Goal: Task Accomplishment & Management: Complete application form

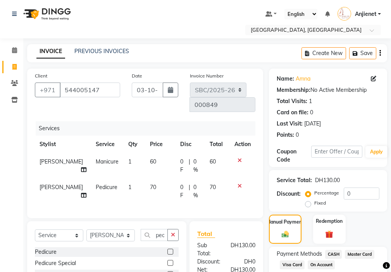
select select "service"
select select "85111"
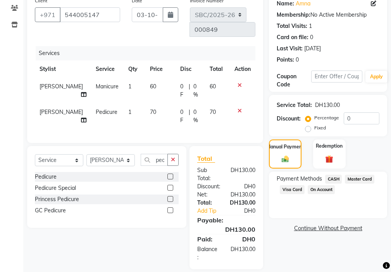
click at [287, 192] on span "Visa Card" at bounding box center [292, 189] width 25 height 9
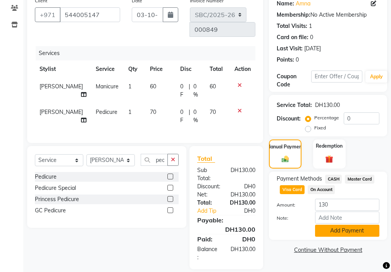
click at [347, 230] on button "Add Payment" at bounding box center [347, 231] width 64 height 12
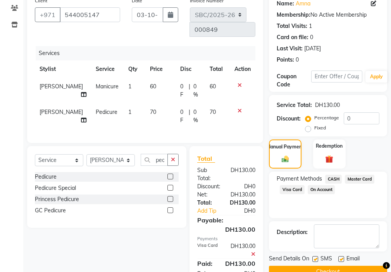
click at [315, 258] on label at bounding box center [315, 259] width 6 height 6
click at [315, 258] on input "checkbox" at bounding box center [314, 259] width 5 height 5
checkbox input "false"
click at [340, 256] on label at bounding box center [341, 259] width 6 height 6
click at [340, 257] on input "checkbox" at bounding box center [340, 259] width 5 height 5
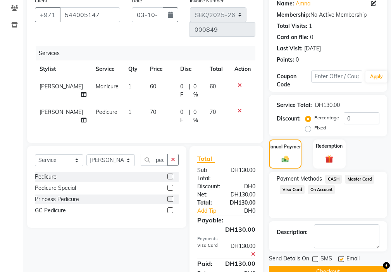
checkbox input "false"
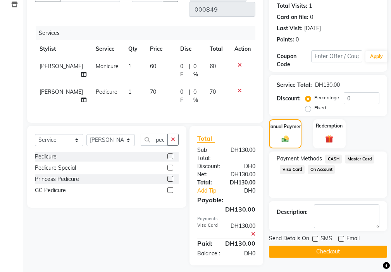
scroll to position [100, 0]
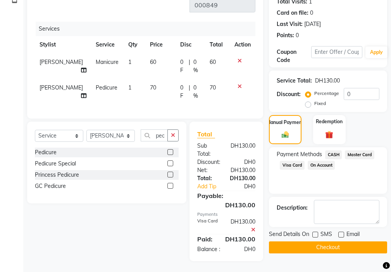
click at [345, 249] on button "Checkout" at bounding box center [328, 247] width 118 height 12
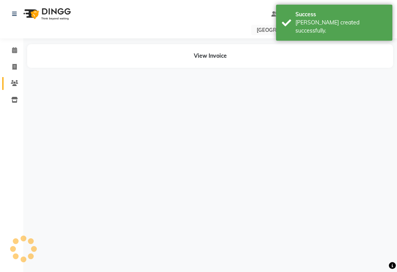
click at [14, 83] on icon at bounding box center [14, 83] width 7 height 6
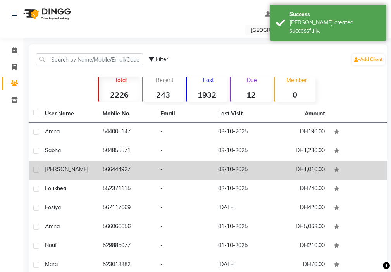
click at [309, 169] on td "DH1,010.00" at bounding box center [301, 170] width 58 height 19
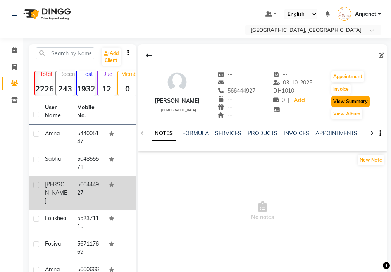
click at [360, 102] on button "View Summary" at bounding box center [350, 101] width 38 height 11
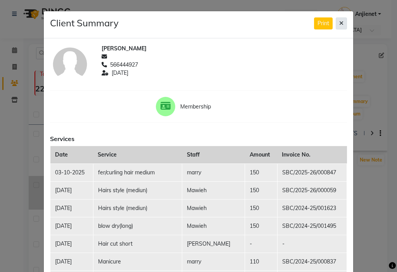
click at [339, 23] on icon at bounding box center [341, 23] width 4 height 5
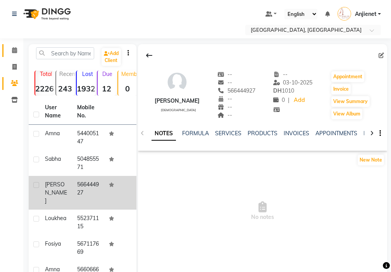
click at [14, 50] on icon at bounding box center [14, 50] width 5 height 6
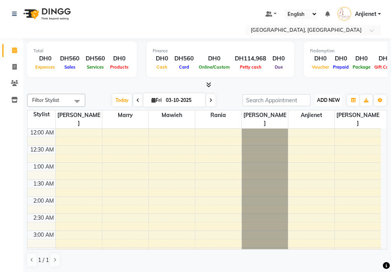
click at [331, 99] on span "ADD NEW" at bounding box center [328, 100] width 23 height 6
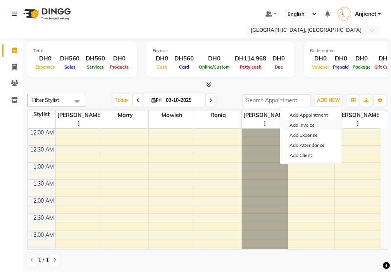
click at [313, 126] on link "Add Invoice" at bounding box center [310, 125] width 61 height 10
select select "service"
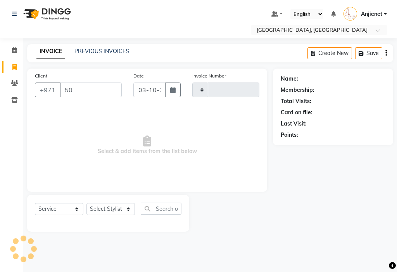
type input "509"
type input "000850"
select select "3691"
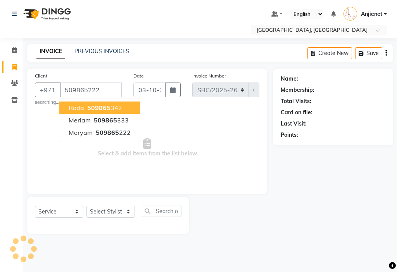
type input "509865222"
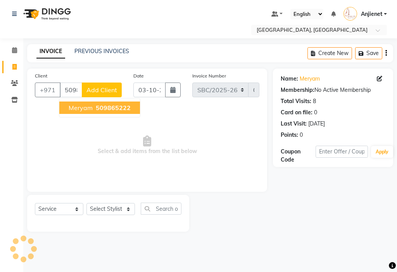
click at [114, 110] on span "509865222" at bounding box center [113, 108] width 35 height 8
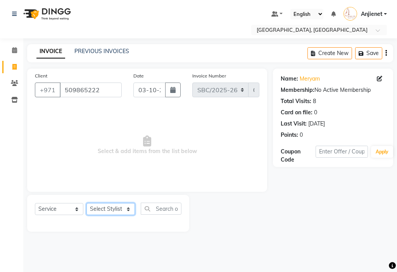
click at [114, 210] on select "Select Stylist Anjienet [PERSON_NAME] marry Mawieh [PERSON_NAME] [PERSON_NAME]" at bounding box center [110, 209] width 48 height 12
select select "59408"
click at [86, 203] on select "Select Stylist Anjienet [PERSON_NAME] marry Mawieh [PERSON_NAME] [PERSON_NAME]" at bounding box center [110, 209] width 48 height 12
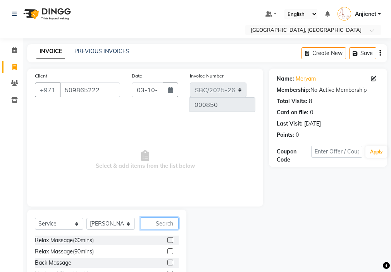
click at [163, 217] on input "text" at bounding box center [160, 223] width 38 height 12
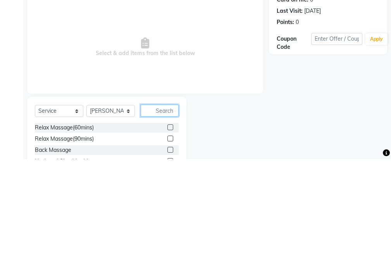
scroll to position [6, 0]
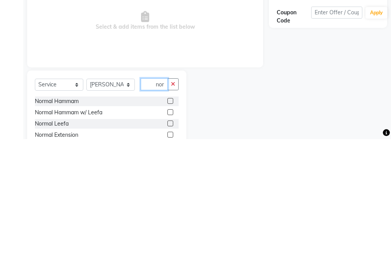
type input "nor"
click at [171, 265] on label at bounding box center [170, 268] width 6 height 6
click at [171, 265] on input "checkbox" at bounding box center [169, 267] width 5 height 5
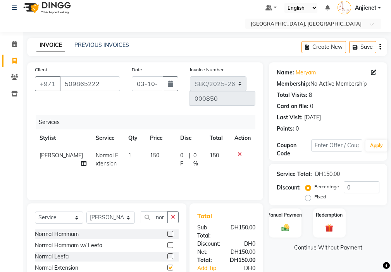
checkbox input "false"
click at [115, 212] on select "Select Stylist Anjienet [PERSON_NAME] marry Mawieh [PERSON_NAME] [PERSON_NAME]" at bounding box center [110, 218] width 48 height 12
select select "85111"
click at [86, 212] on select "Select Stylist Anjienet [PERSON_NAME] marry Mawieh [PERSON_NAME] [PERSON_NAME]" at bounding box center [110, 218] width 48 height 12
click at [173, 214] on icon "button" at bounding box center [173, 216] width 4 height 5
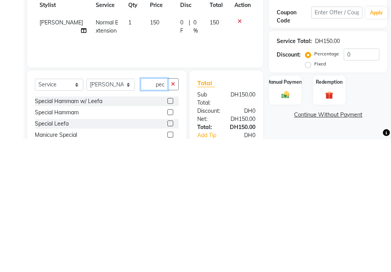
scroll to position [0, 0]
type input "ped"
click at [170, 231] on label at bounding box center [170, 234] width 6 height 6
click at [170, 232] on input "checkbox" at bounding box center [169, 234] width 5 height 5
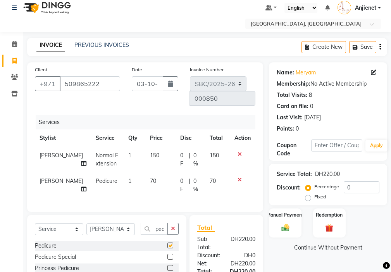
scroll to position [0, 0]
checkbox input "false"
click at [172, 226] on icon "button" at bounding box center [173, 228] width 4 height 5
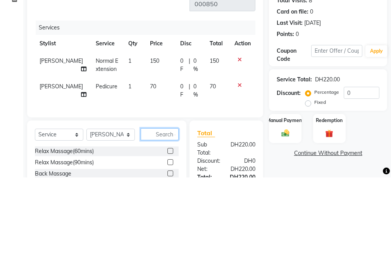
scroll to position [24, 0]
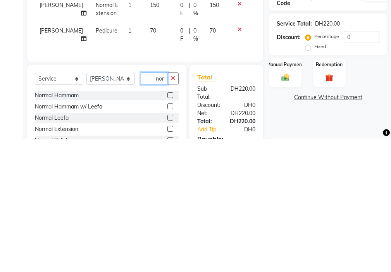
type input "nor"
click at [171, 270] on label at bounding box center [170, 273] width 6 height 6
click at [171, 271] on input "checkbox" at bounding box center [169, 273] width 5 height 5
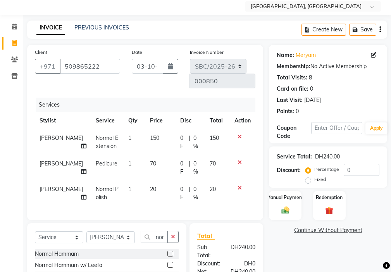
checkbox input "false"
click at [287, 206] on img at bounding box center [285, 210] width 13 height 9
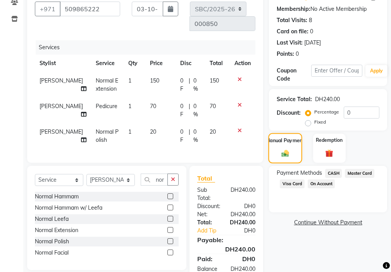
scroll to position [101, 0]
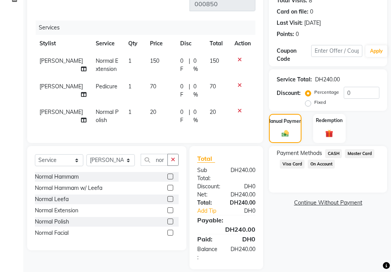
click at [289, 164] on span "Visa Card" at bounding box center [292, 164] width 25 height 9
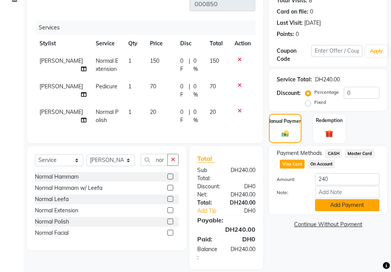
click at [348, 205] on button "Add Payment" at bounding box center [347, 205] width 64 height 12
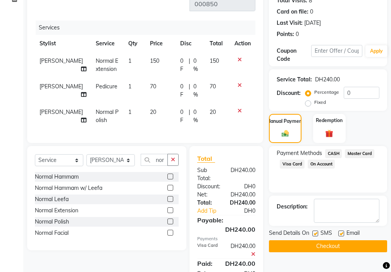
click at [316, 233] on label at bounding box center [315, 233] width 6 height 6
click at [316, 233] on input "checkbox" at bounding box center [314, 233] width 5 height 5
checkbox input "false"
click at [341, 233] on label at bounding box center [341, 233] width 6 height 6
click at [341, 233] on input "checkbox" at bounding box center [340, 233] width 5 height 5
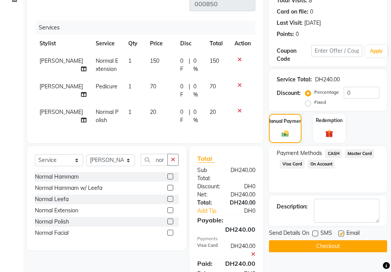
checkbox input "false"
click at [347, 245] on button "Checkout" at bounding box center [328, 246] width 118 height 12
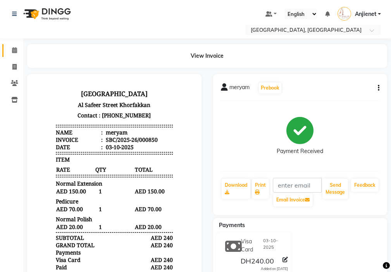
click at [14, 50] on icon at bounding box center [14, 50] width 5 height 6
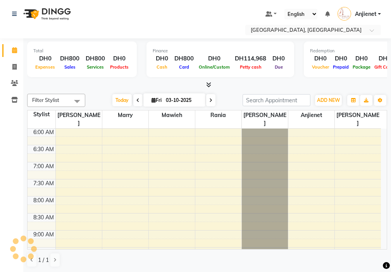
scroll to position [205, 0]
click at [335, 98] on span "ADD NEW" at bounding box center [328, 100] width 23 height 6
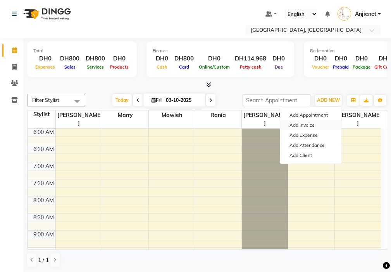
click at [321, 124] on link "Add Invoice" at bounding box center [310, 125] width 61 height 10
select select "service"
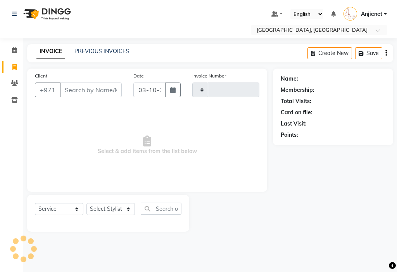
type input "000851"
select select "3691"
type input "5"
click at [390, 150] on div "Name: Membership: Total Visits: Card on file: Last Visit: Points:" at bounding box center [336, 150] width 126 height 163
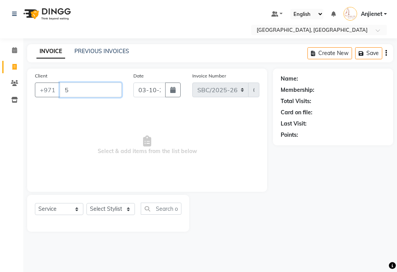
click at [88, 89] on input "5" at bounding box center [91, 90] width 62 height 15
click at [19, 50] on span at bounding box center [15, 50] width 14 height 9
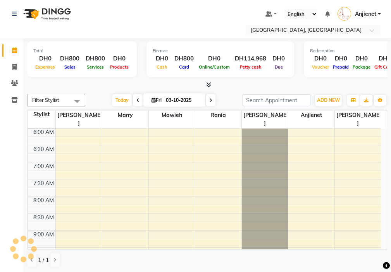
scroll to position [205, 0]
click at [327, 99] on span "ADD NEW" at bounding box center [328, 100] width 23 height 6
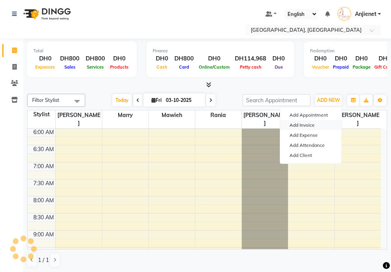
click at [318, 129] on link "Add Invoice" at bounding box center [310, 125] width 61 height 10
select select "service"
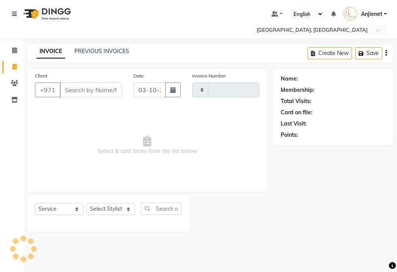
type input "000851"
select select "3691"
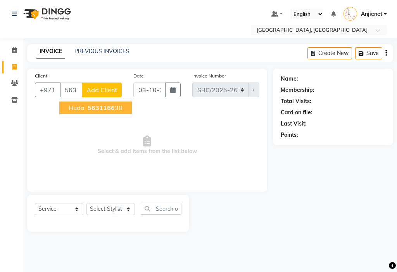
click at [116, 110] on ngb-highlight "5631166 38" at bounding box center [104, 108] width 36 height 8
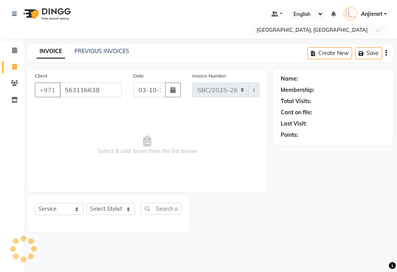
type input "563116638"
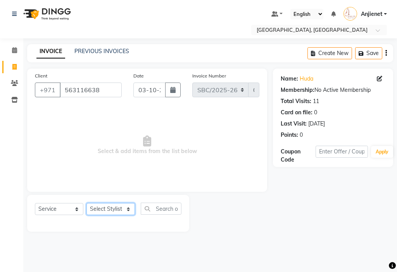
click at [126, 203] on select "Select Stylist Anjienet [PERSON_NAME] marry Mawieh [PERSON_NAME] [PERSON_NAME]" at bounding box center [110, 209] width 48 height 12
select select "59408"
click at [86, 203] on select "Select Stylist Anjienet [PERSON_NAME] marry Mawieh [PERSON_NAME] [PERSON_NAME]" at bounding box center [110, 209] width 48 height 12
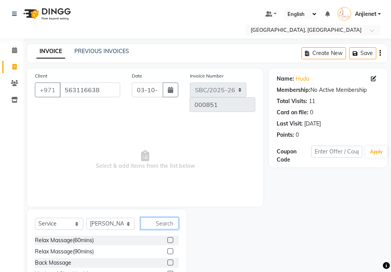
click at [169, 217] on input "text" at bounding box center [160, 223] width 38 height 12
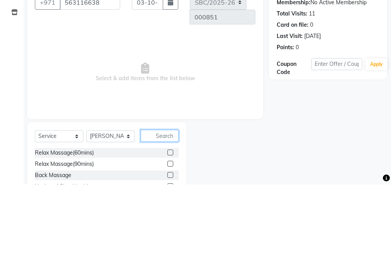
scroll to position [6, 0]
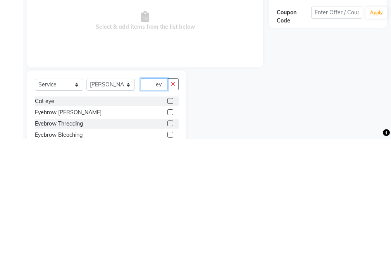
type input "e"
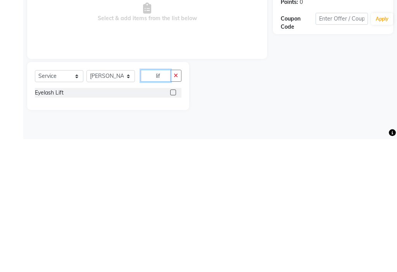
type input "lif"
click at [170, 223] on label at bounding box center [173, 225] width 6 height 6
click at [170, 223] on input "checkbox" at bounding box center [172, 225] width 5 height 5
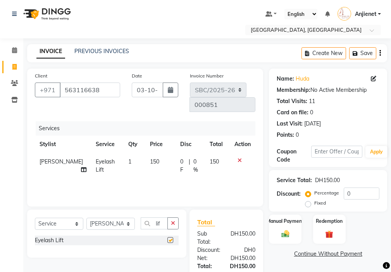
checkbox input "false"
click at [119, 218] on select "Select Stylist Anjienet [PERSON_NAME] marry Mawieh [PERSON_NAME] [PERSON_NAME]" at bounding box center [110, 224] width 48 height 12
select select "85111"
click at [86, 218] on select "Select Stylist Anjienet [PERSON_NAME] marry Mawieh [PERSON_NAME] [PERSON_NAME]" at bounding box center [110, 224] width 48 height 12
click at [175, 220] on icon "button" at bounding box center [173, 222] width 4 height 5
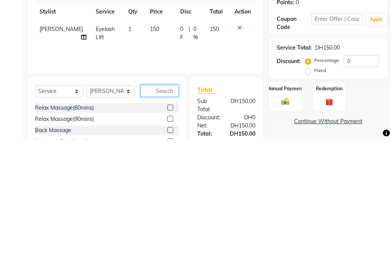
scroll to position [6, 0]
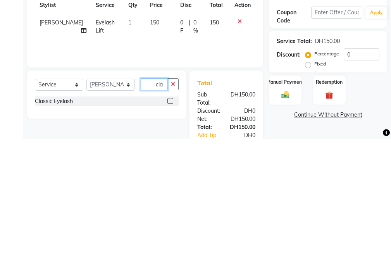
type input "cla"
click at [171, 231] on label at bounding box center [170, 234] width 6 height 6
click at [171, 232] on input "checkbox" at bounding box center [169, 234] width 5 height 5
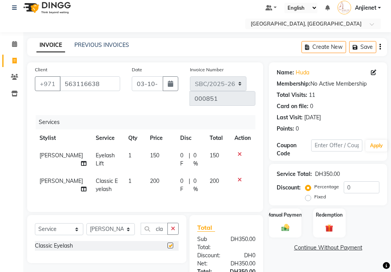
checkbox input "false"
